Goal: Information Seeking & Learning: Learn about a topic

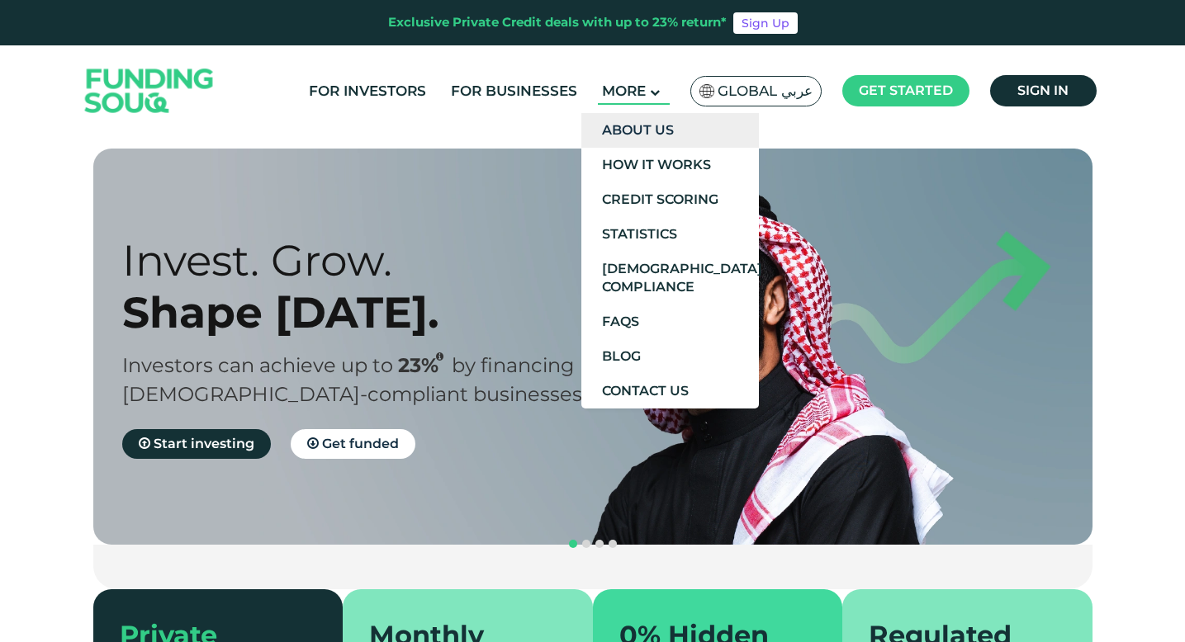
click at [655, 123] on link "About Us" at bounding box center [669, 130] width 177 height 35
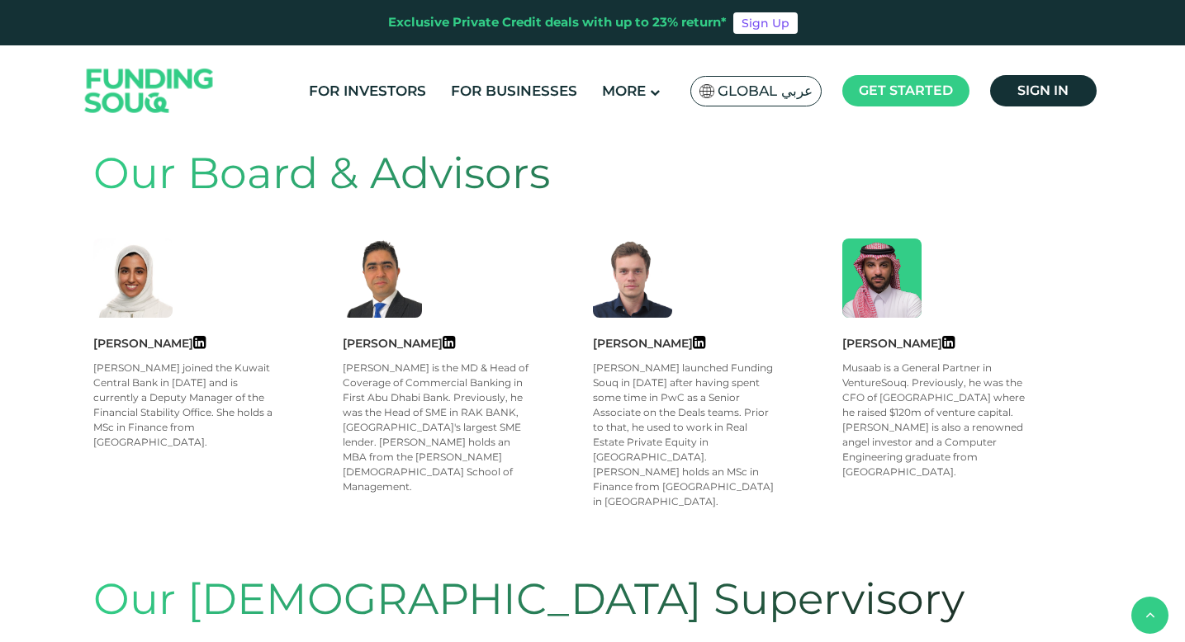
scroll to position [655, 0]
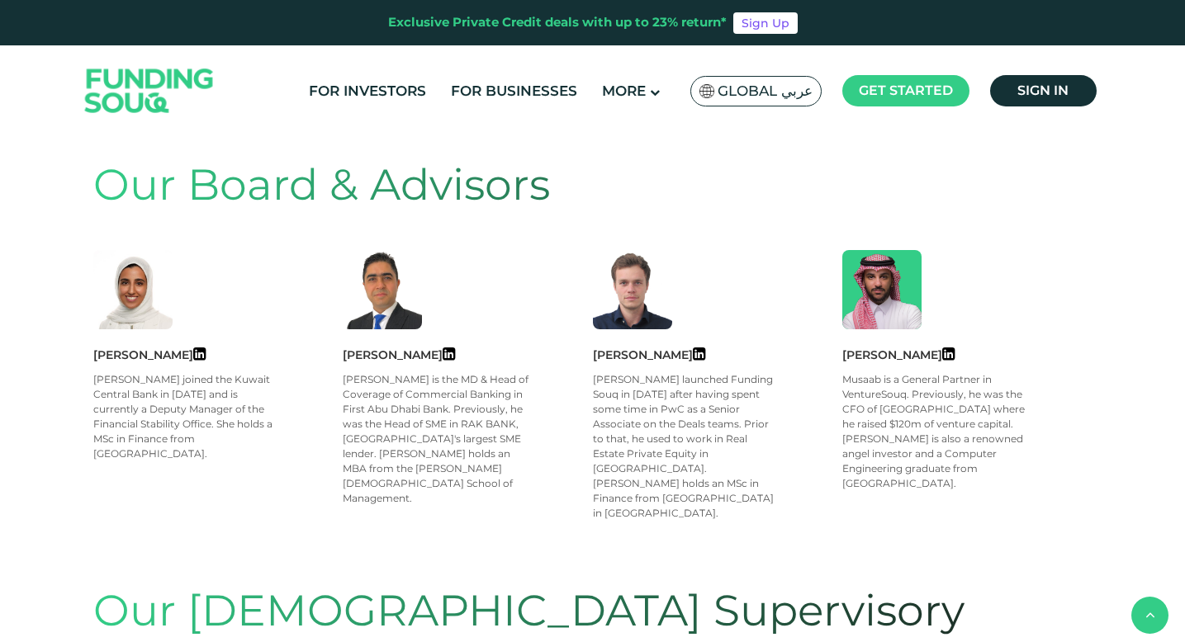
drag, startPoint x: 89, startPoint y: 350, endPoint x: 211, endPoint y: 353, distance: 121.4
click at [211, 353] on div "About Funding Souq Funding Souq is an alternative financing platform that conne…" at bounding box center [593, 517] width 1024 height 2015
click at [206, 352] on icon at bounding box center [199, 354] width 12 height 15
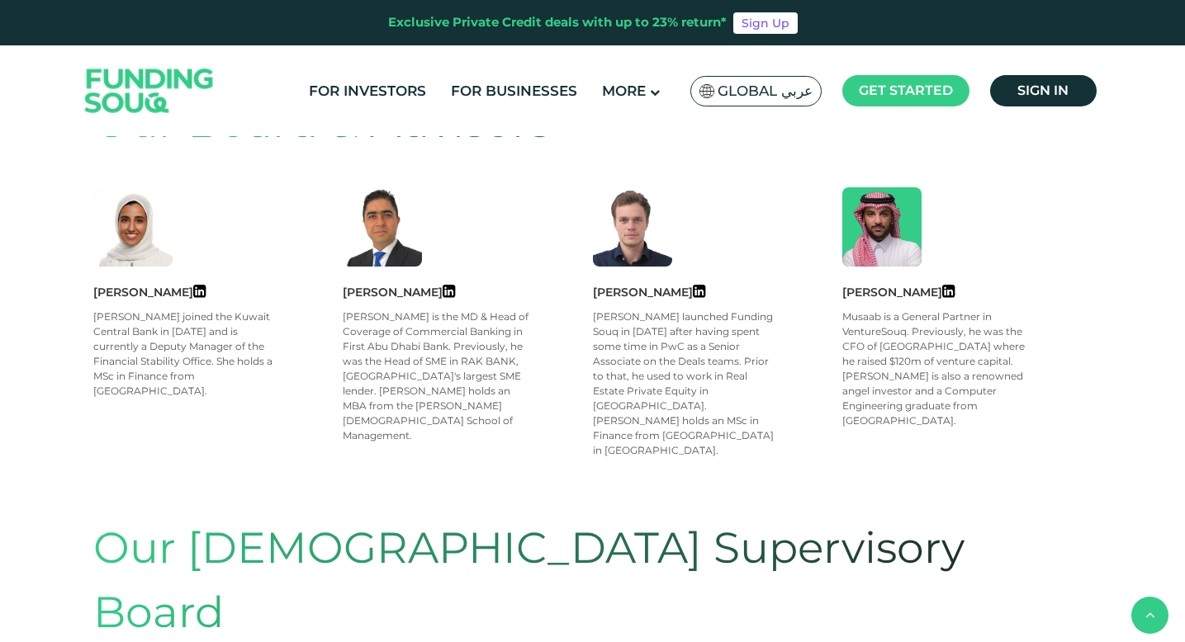
scroll to position [722, 0]
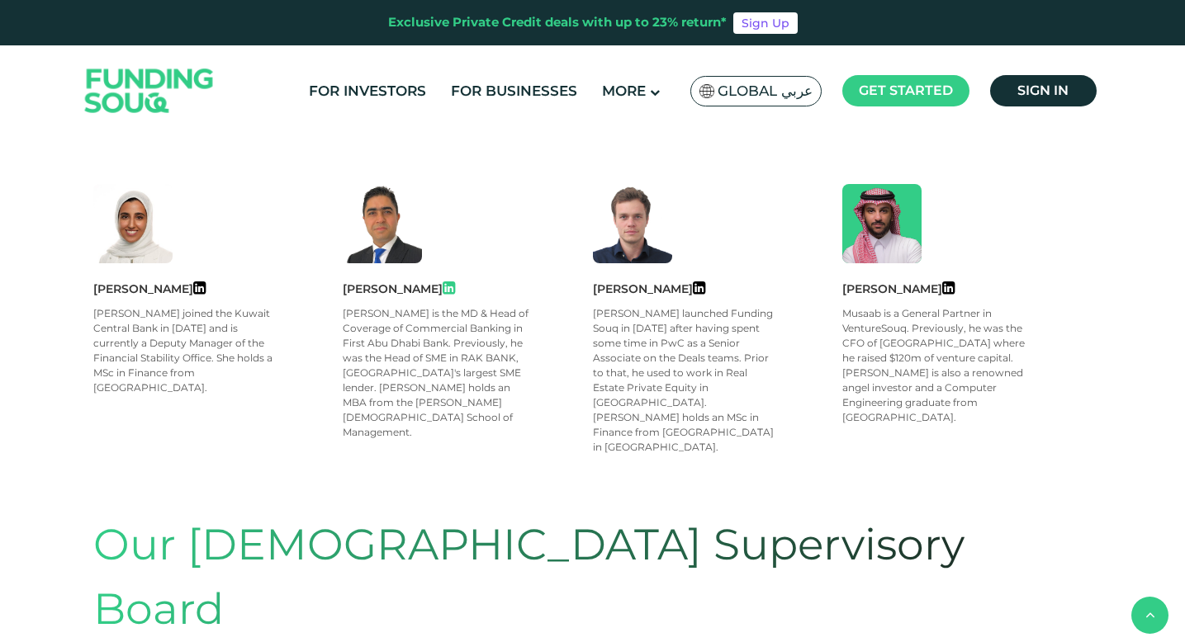
click at [442, 283] on icon at bounding box center [448, 288] width 12 height 15
click at [206, 282] on icon at bounding box center [199, 288] width 12 height 15
copy div "[PERSON_NAME]"
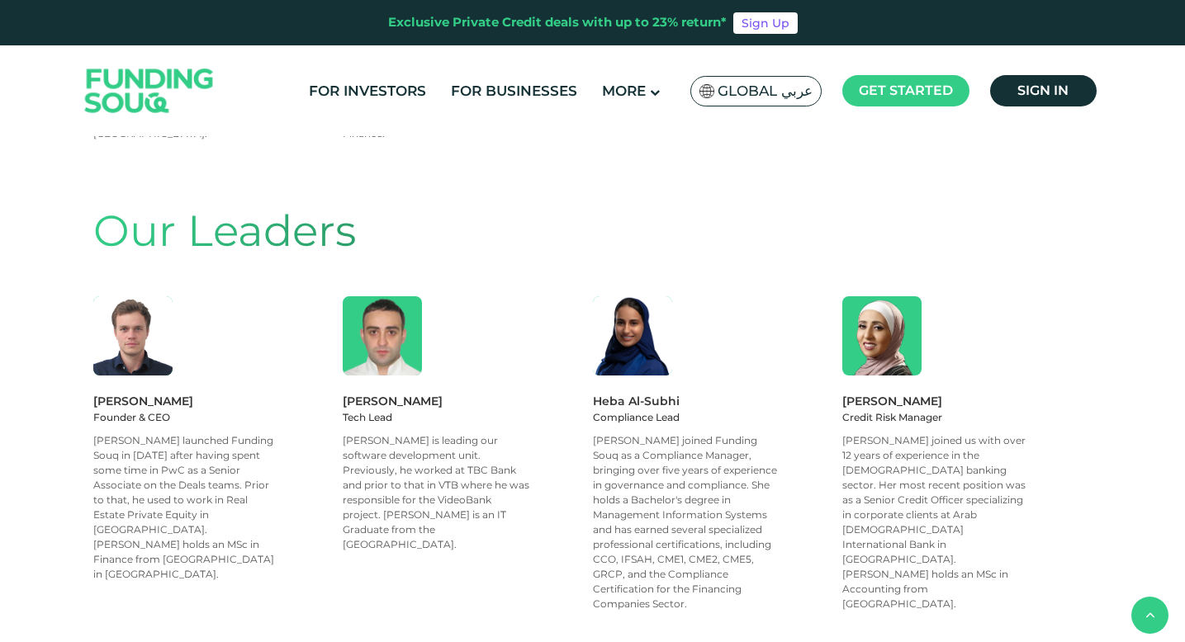
scroll to position [1514, 0]
